Goal: Task Accomplishment & Management: Complete application form

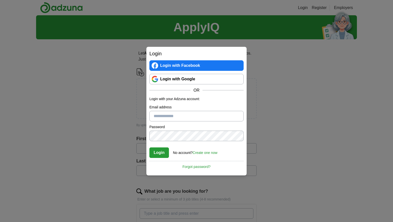
click at [172, 81] on link "Login with Google" at bounding box center [196, 79] width 94 height 11
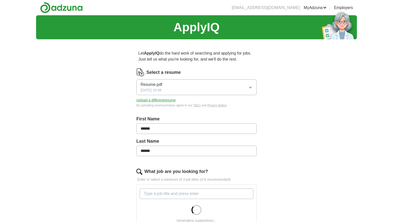
click at [167, 101] on button "Upload a different resume" at bounding box center [155, 100] width 39 height 5
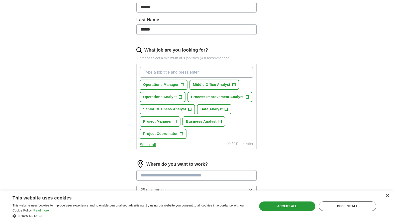
scroll to position [123, 0]
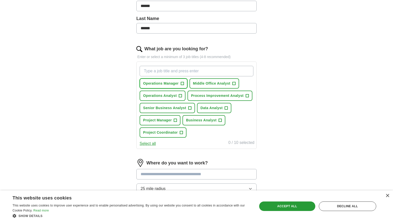
click at [183, 84] on span "+" at bounding box center [182, 84] width 3 height 4
click at [234, 83] on span "+" at bounding box center [233, 84] width 3 height 4
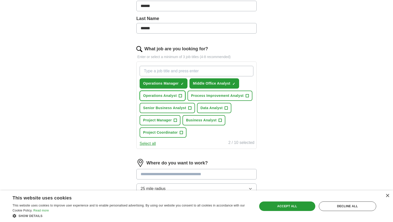
click at [182, 95] on button "Operations Analyst +" at bounding box center [163, 96] width 46 height 10
click at [245, 95] on button "Process Improvement Analyst +" at bounding box center [220, 96] width 65 height 10
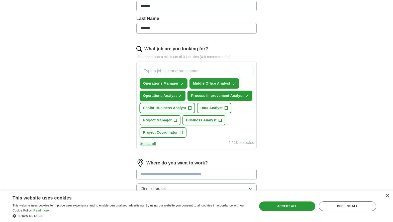
click at [189, 107] on span "+" at bounding box center [189, 108] width 3 height 4
click at [177, 120] on span "+" at bounding box center [175, 121] width 3 height 4
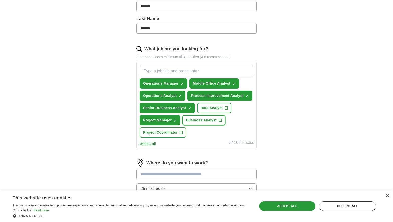
click at [222, 121] on button "Business Analyst +" at bounding box center [204, 120] width 43 height 10
click at [183, 134] on span "+" at bounding box center [181, 133] width 3 height 4
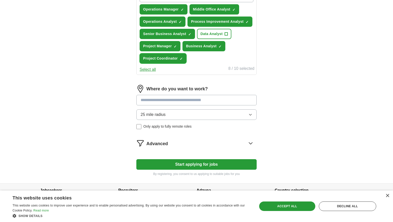
scroll to position [199, 0]
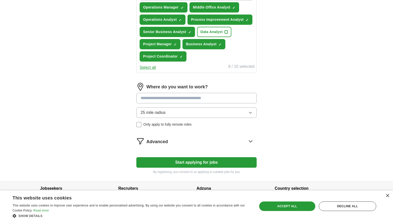
click at [212, 96] on input at bounding box center [196, 98] width 120 height 11
type input "*****"
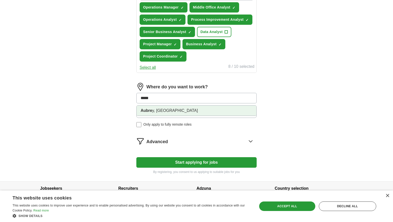
click at [196, 112] on li "Aubre y, [GEOGRAPHIC_DATA]" at bounding box center [197, 111] width 120 height 10
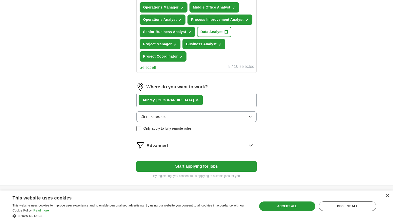
click at [201, 100] on div "Aubre y, [GEOGRAPHIC_DATA] ×" at bounding box center [196, 100] width 120 height 15
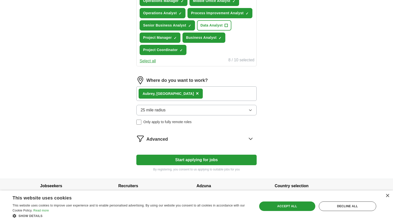
scroll to position [213, 0]
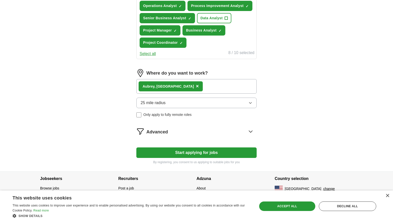
click at [237, 133] on div "Advanced" at bounding box center [201, 132] width 110 height 8
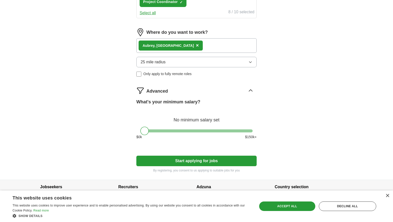
scroll to position [254, 0]
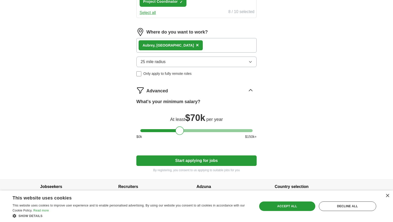
drag, startPoint x: 145, startPoint y: 131, endPoint x: 180, endPoint y: 132, distance: 35.1
click at [180, 132] on div at bounding box center [180, 131] width 9 height 9
click at [193, 158] on button "Start applying for jobs" at bounding box center [196, 161] width 120 height 11
select select "**"
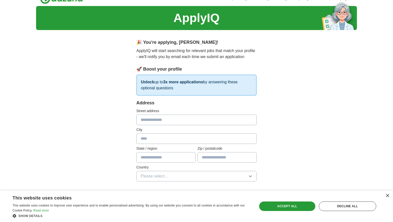
scroll to position [10, 0]
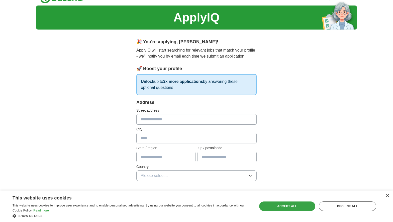
click at [277, 210] on div "Accept all" at bounding box center [287, 207] width 56 height 10
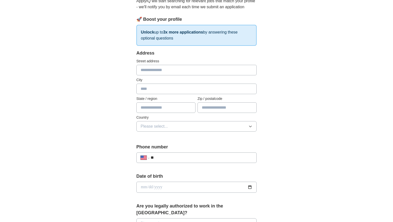
scroll to position [0, 0]
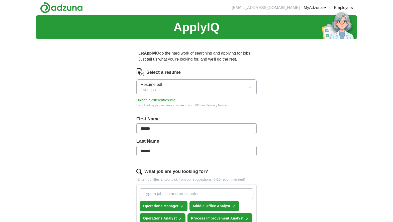
click at [339, 9] on link "Employers" at bounding box center [343, 8] width 19 height 6
